Goal: Information Seeking & Learning: Stay updated

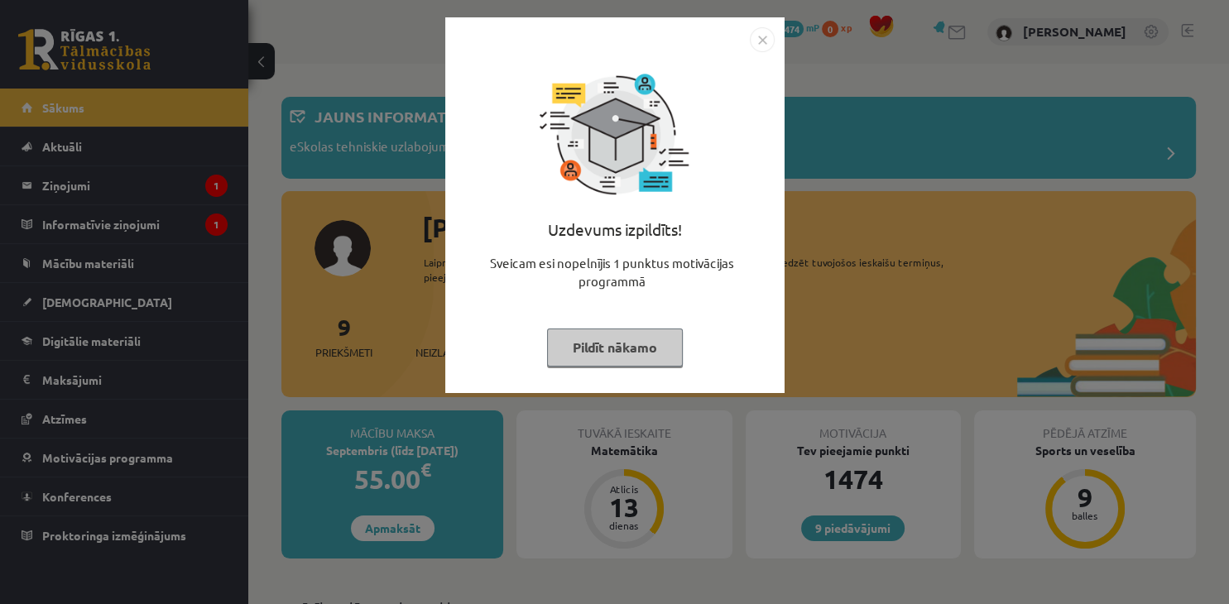
click at [618, 347] on button "Pildīt nākamo" at bounding box center [615, 348] width 136 height 38
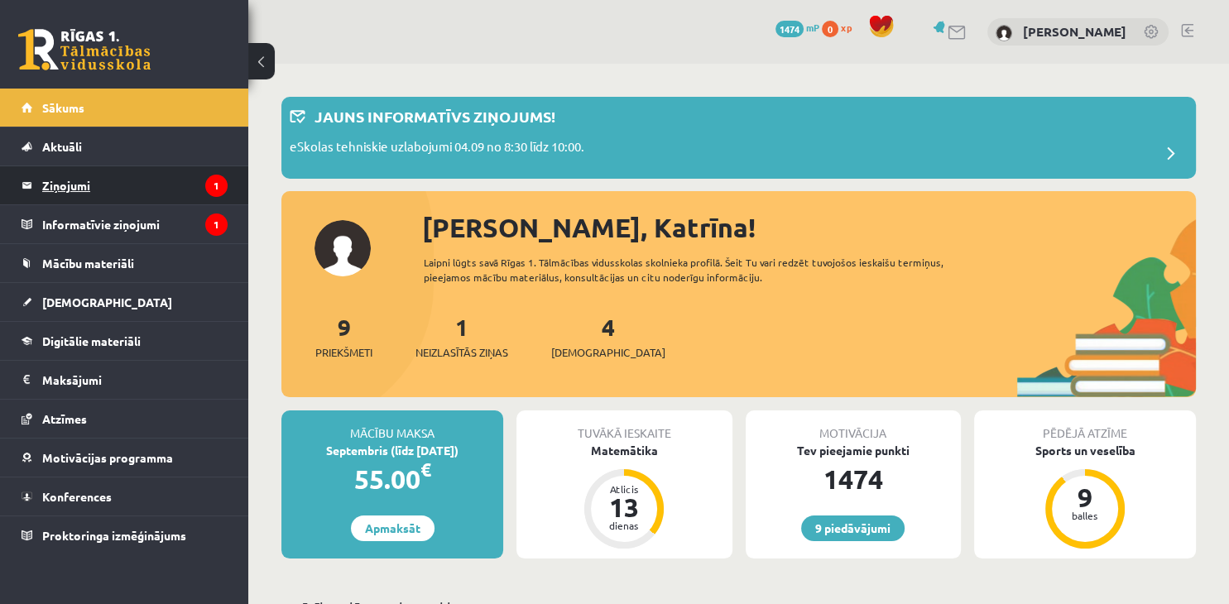
click at [120, 203] on legend "Ziņojumi 1" at bounding box center [134, 185] width 185 height 38
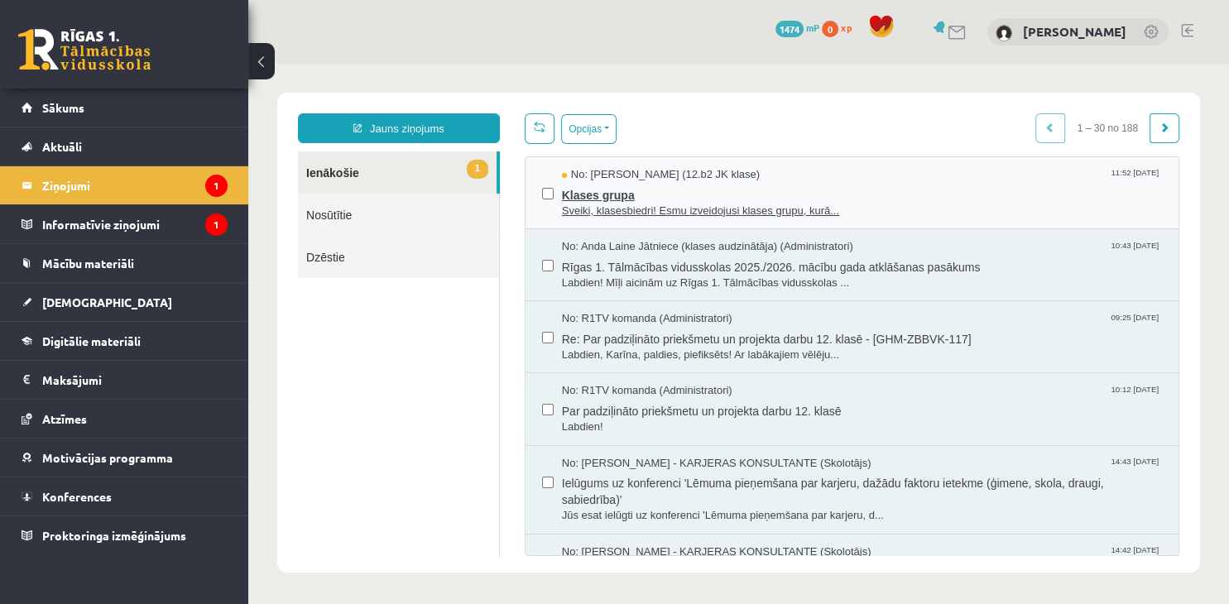
click at [677, 207] on span "Sveiki, klasesbiedri! Esmu izveidojusi klases grupu, kurā..." at bounding box center [862, 212] width 600 height 16
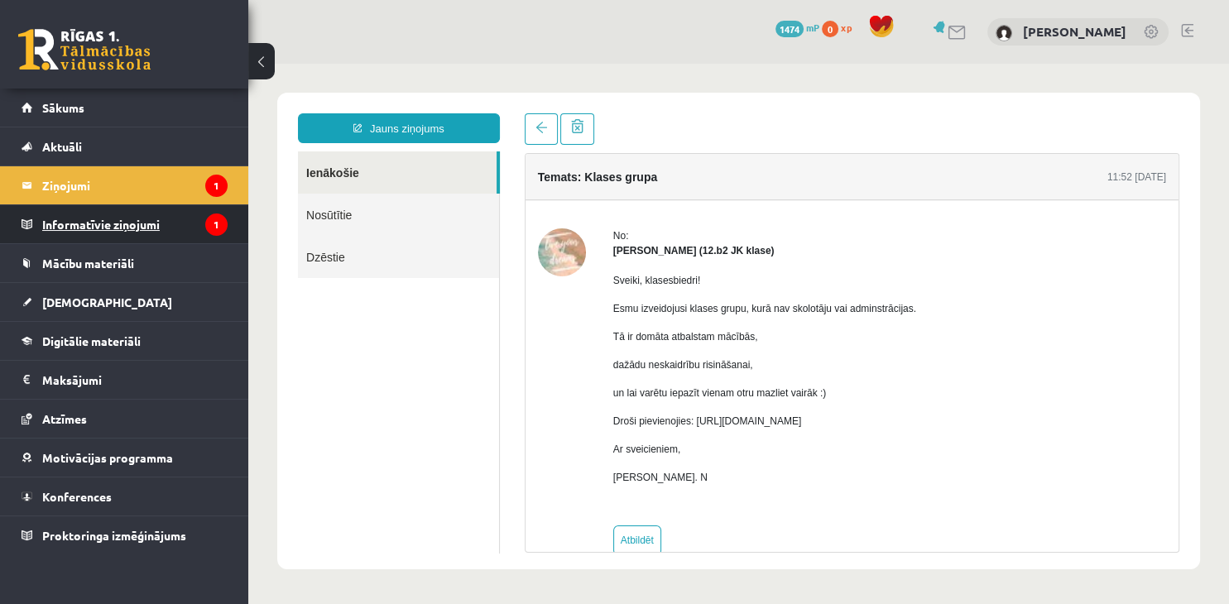
click at [171, 217] on legend "Informatīvie ziņojumi 1" at bounding box center [134, 224] width 185 height 38
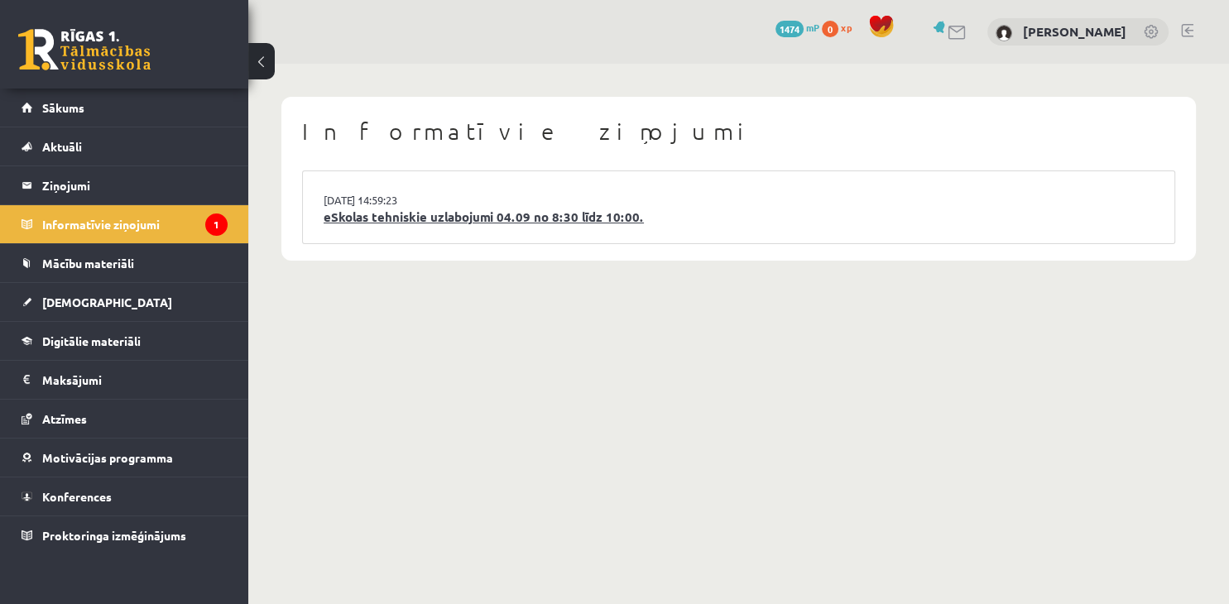
click at [475, 223] on link "eSkolas tehniskie uzlabojumi 04.09 no 8:30 līdz 10:00." at bounding box center [739, 217] width 830 height 19
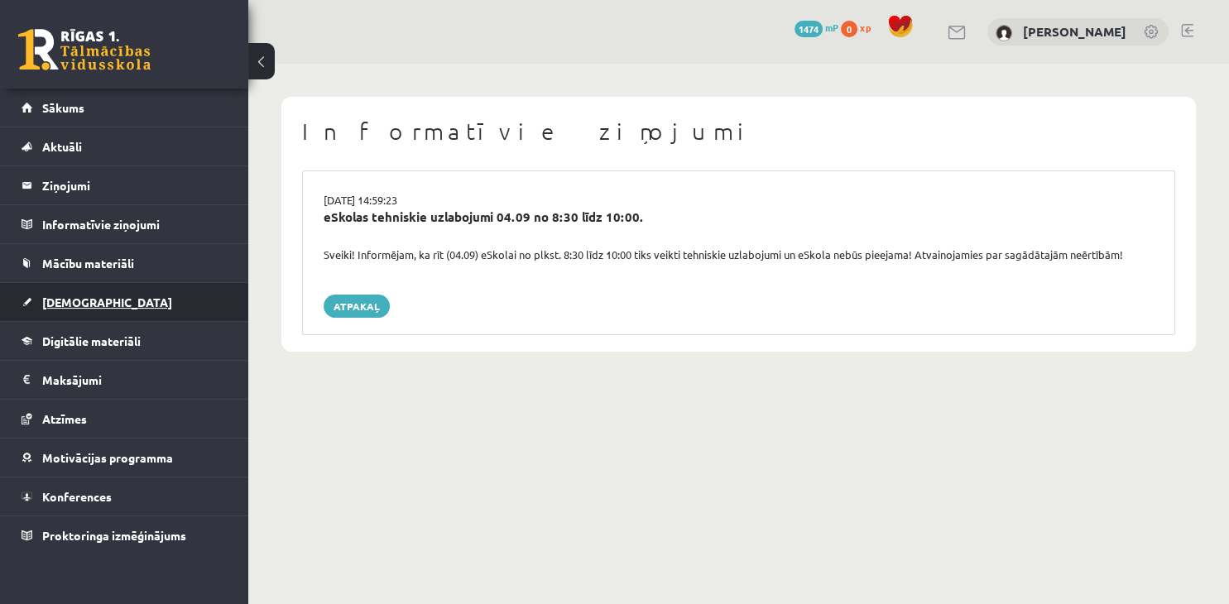
click at [114, 307] on link "[DEMOGRAPHIC_DATA]" at bounding box center [125, 302] width 206 height 38
